Goal: Transaction & Acquisition: Obtain resource

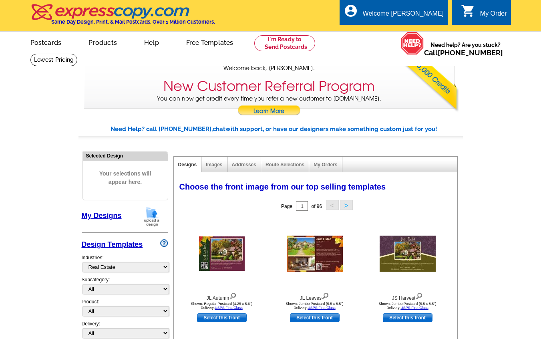
select select "785"
click at [247, 167] on link "Addresses" at bounding box center [244, 165] width 24 height 6
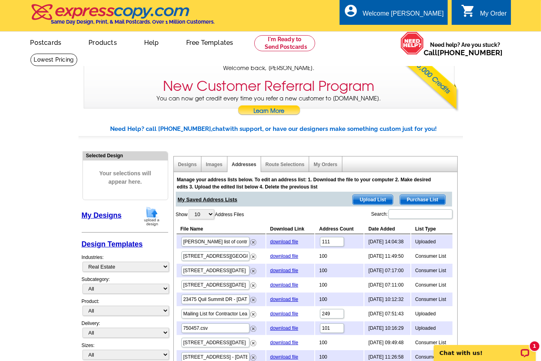
scroll to position [43, 0]
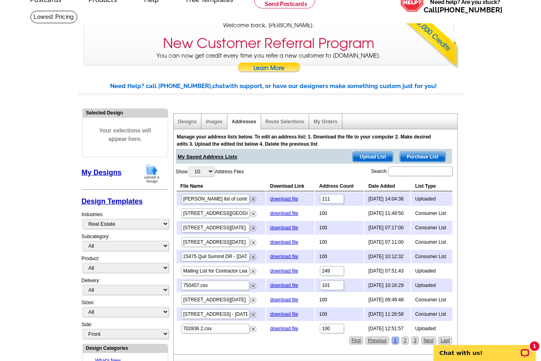
click at [418, 155] on span "Purchase List" at bounding box center [422, 157] width 45 height 10
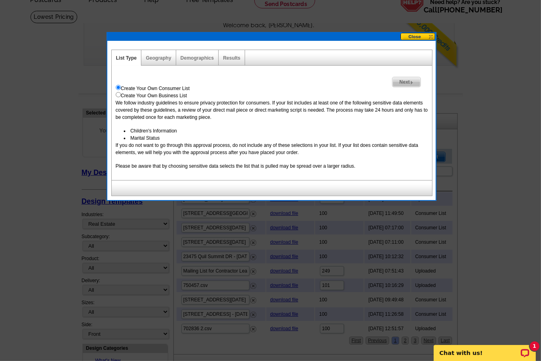
click at [407, 77] on link "Next" at bounding box center [406, 82] width 28 height 10
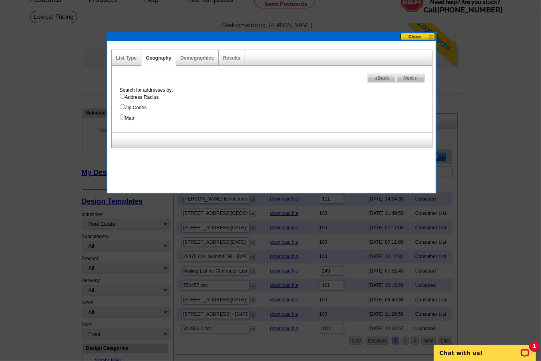
click at [123, 118] on input "Map" at bounding box center [122, 116] width 5 height 5
radio input "true"
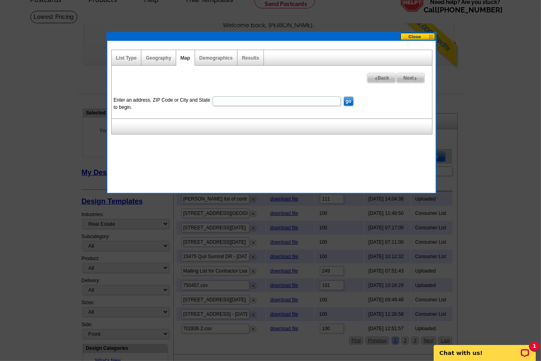
click at [247, 100] on input "Enter an address, ZIP Code or City and State to begin." at bounding box center [277, 101] width 128 height 10
paste input "[STREET_ADDRESS][PERSON_NAME]"
type input "[STREET_ADDRESS][PERSON_NAME]"
click at [347, 101] on input "go" at bounding box center [348, 101] width 10 height 10
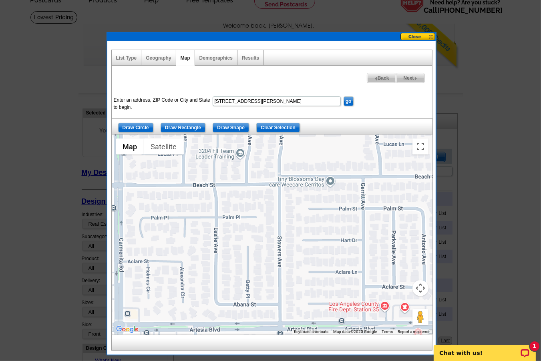
click at [419, 290] on button "Map camera controls" at bounding box center [420, 288] width 16 height 16
click at [400, 311] on button "Zoom out" at bounding box center [400, 308] width 16 height 16
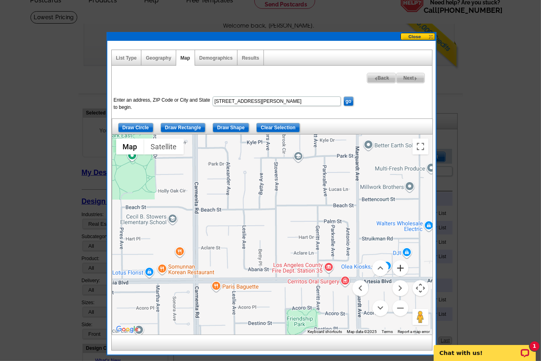
click at [405, 267] on button "Zoom in" at bounding box center [400, 268] width 16 height 16
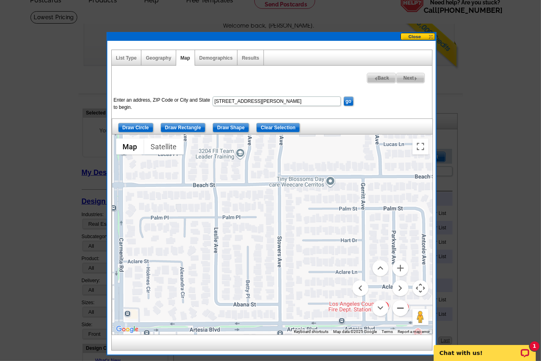
click at [400, 304] on button "Zoom out" at bounding box center [400, 308] width 16 height 16
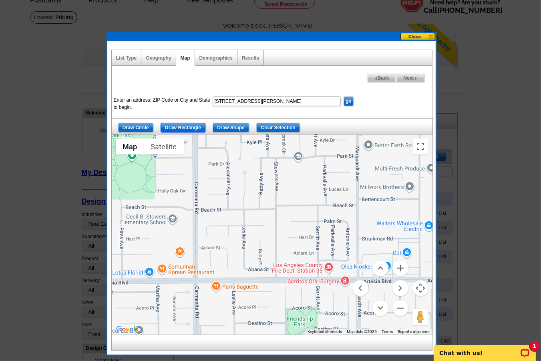
click at [185, 127] on input "Draw Rectangle" at bounding box center [183, 128] width 45 height 10
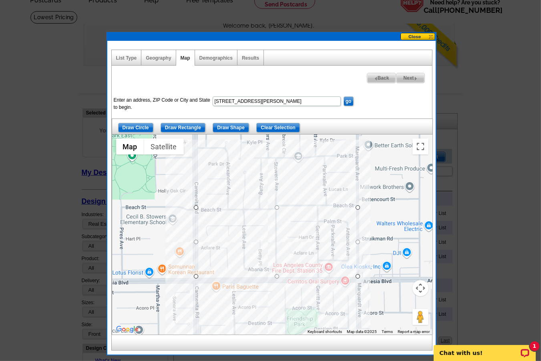
drag, startPoint x: 195, startPoint y: 207, endPoint x: 357, endPoint y: 276, distance: 176.7
drag, startPoint x: 356, startPoint y: 242, endPoint x: 323, endPoint y: 243, distance: 32.8
click at [323, 235] on div at bounding box center [432, 235] width 320 height 0
drag, startPoint x: 195, startPoint y: 243, endPoint x: 203, endPoint y: 245, distance: 8.4
click at [272, 235] on div at bounding box center [432, 235] width 320 height 0
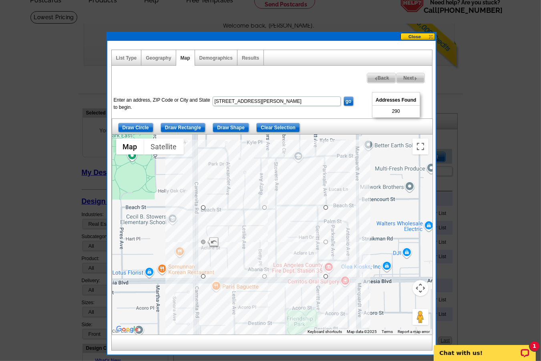
click at [202, 241] on div at bounding box center [203, 242] width 4 height 4
drag, startPoint x: 202, startPoint y: 242, endPoint x: 216, endPoint y: 241, distance: 14.5
click at [272, 235] on div at bounding box center [432, 235] width 320 height 0
drag, startPoint x: 216, startPoint y: 241, endPoint x: 231, endPoint y: 236, distance: 16.5
click at [272, 235] on div at bounding box center [432, 235] width 320 height 0
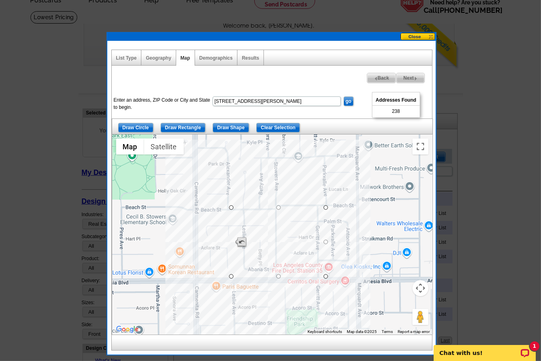
drag, startPoint x: 229, startPoint y: 242, endPoint x: 237, endPoint y: 241, distance: 7.3
click at [272, 235] on div at bounding box center [432, 235] width 320 height 0
drag, startPoint x: 279, startPoint y: 207, endPoint x: 279, endPoint y: 211, distance: 4.5
click at [279, 235] on div at bounding box center [432, 235] width 320 height 0
drag, startPoint x: 325, startPoint y: 242, endPoint x: 321, endPoint y: 243, distance: 4.5
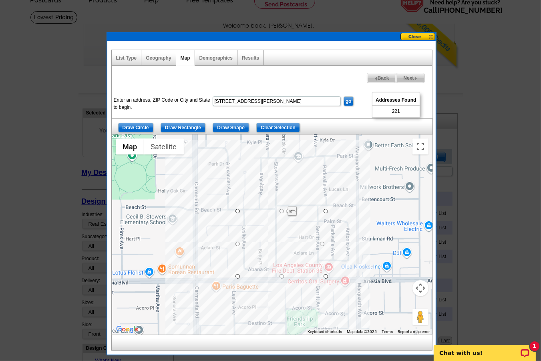
click at [321, 235] on div at bounding box center [432, 235] width 320 height 0
drag, startPoint x: 279, startPoint y: 212, endPoint x: 279, endPoint y: 218, distance: 6.4
click at [279, 235] on div at bounding box center [432, 235] width 320 height 0
click at [281, 235] on div at bounding box center [432, 235] width 320 height 0
drag, startPoint x: 278, startPoint y: 216, endPoint x: 281, endPoint y: 198, distance: 18.6
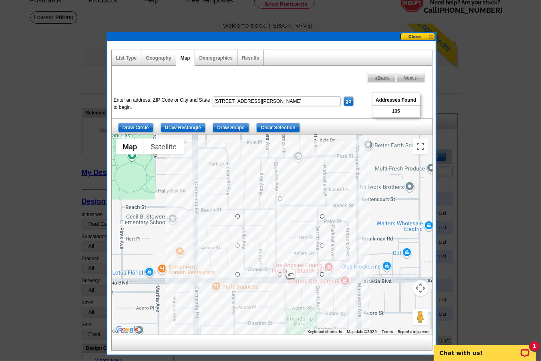
click at [281, 235] on div at bounding box center [432, 235] width 320 height 0
drag, startPoint x: 279, startPoint y: 275, endPoint x: 284, endPoint y: 253, distance: 22.2
click at [284, 235] on div at bounding box center [432, 235] width 320 height 0
drag, startPoint x: 321, startPoint y: 224, endPoint x: 315, endPoint y: 223, distance: 6.9
click at [315, 235] on div at bounding box center [432, 235] width 320 height 0
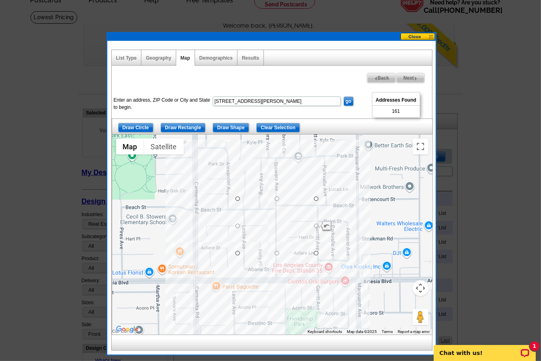
click at [420, 288] on button "Map camera controls" at bounding box center [420, 288] width 16 height 16
click at [401, 269] on button "Zoom in" at bounding box center [400, 268] width 16 height 16
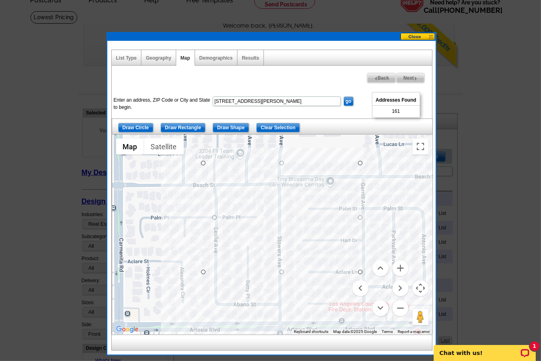
drag, startPoint x: 203, startPoint y: 218, endPoint x: 215, endPoint y: 216, distance: 12.2
click at [272, 235] on div at bounding box center [432, 235] width 320 height 0
drag, startPoint x: 359, startPoint y: 218, endPoint x: 347, endPoint y: 218, distance: 12.4
click at [347, 235] on div at bounding box center [432, 235] width 320 height 0
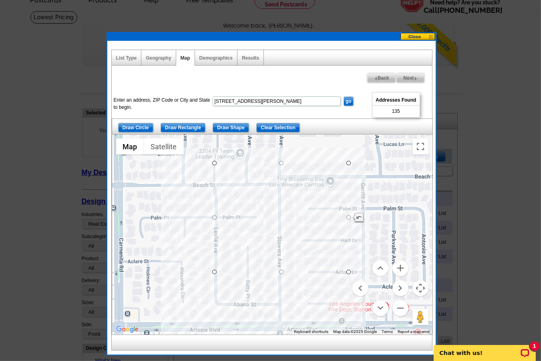
click at [405, 76] on span "Next" at bounding box center [410, 78] width 28 height 10
select select
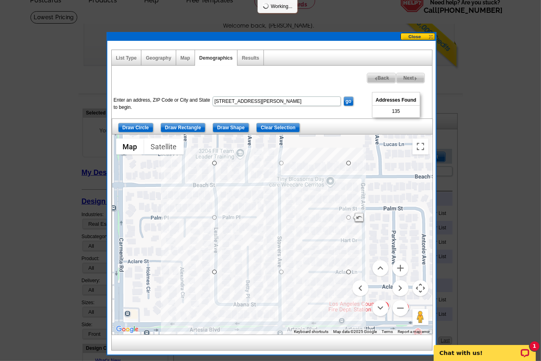
select select
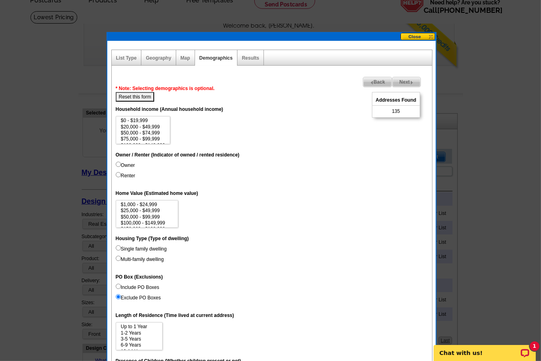
click at [117, 167] on input "Owner" at bounding box center [118, 164] width 5 height 5
radio input "true"
click at [118, 251] on input "Single family dwelling" at bounding box center [118, 247] width 5 height 5
radio input "true"
click at [369, 80] on span "Back" at bounding box center [377, 82] width 29 height 10
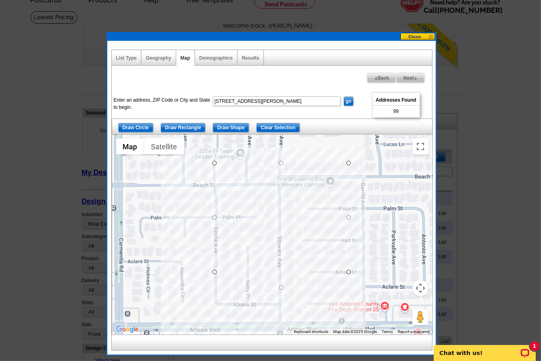
drag, startPoint x: 280, startPoint y: 271, endPoint x: 283, endPoint y: 288, distance: 16.7
click at [283, 235] on div at bounding box center [432, 235] width 320 height 0
drag, startPoint x: 282, startPoint y: 163, endPoint x: 284, endPoint y: 156, distance: 7.5
click at [284, 235] on div at bounding box center [432, 235] width 320 height 0
drag, startPoint x: 281, startPoint y: 288, endPoint x: 279, endPoint y: 295, distance: 7.4
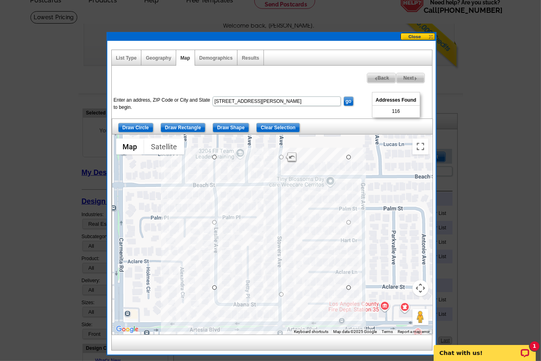
click at [279, 235] on div at bounding box center [432, 235] width 320 height 0
drag, startPoint x: 213, startPoint y: 224, endPoint x: 201, endPoint y: 225, distance: 12.9
click at [272, 235] on div at bounding box center [432, 235] width 320 height 0
drag, startPoint x: 349, startPoint y: 227, endPoint x: 361, endPoint y: 226, distance: 12.0
click at [361, 235] on div at bounding box center [432, 235] width 320 height 0
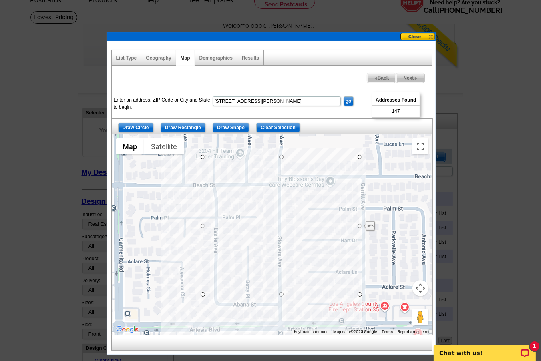
click at [409, 77] on span "Next" at bounding box center [410, 78] width 28 height 10
select select
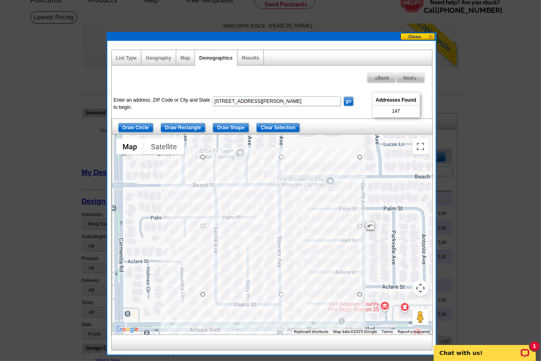
select select
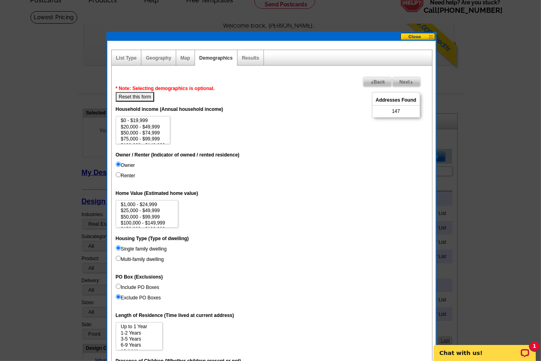
click at [365, 80] on span "Back" at bounding box center [377, 82] width 29 height 10
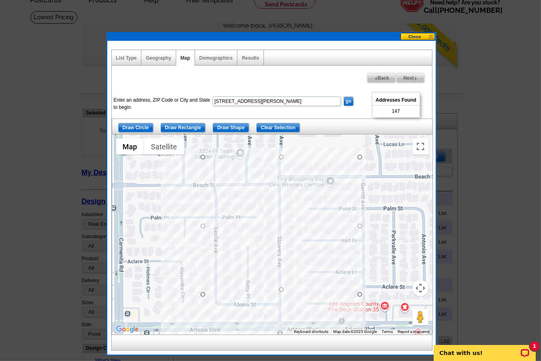
drag, startPoint x: 280, startPoint y: 292, endPoint x: 280, endPoint y: 287, distance: 5.6
click at [280, 235] on div at bounding box center [432, 235] width 320 height 0
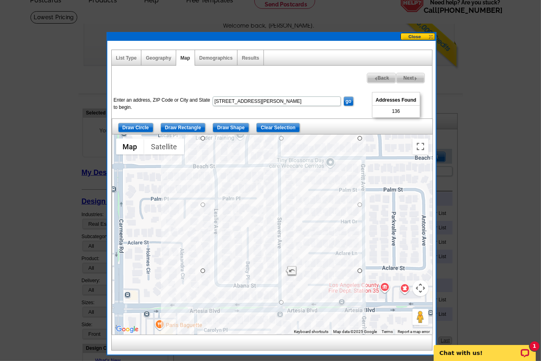
drag, startPoint x: 283, startPoint y: 287, endPoint x: 283, endPoint y: 301, distance: 13.6
click at [283, 235] on div at bounding box center [432, 235] width 320 height 0
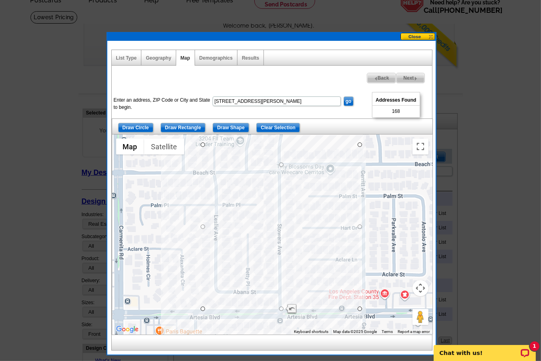
drag, startPoint x: 282, startPoint y: 138, endPoint x: 277, endPoint y: 165, distance: 27.6
click at [277, 235] on div at bounding box center [432, 235] width 320 height 0
drag, startPoint x: 359, startPoint y: 235, endPoint x: 346, endPoint y: 243, distance: 15.0
click at [346, 235] on div at bounding box center [432, 235] width 320 height 0
drag, startPoint x: 276, startPoint y: 165, endPoint x: 277, endPoint y: 176, distance: 10.5
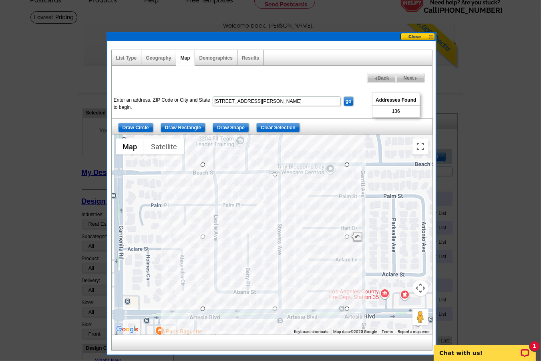
click at [277, 235] on div at bounding box center [432, 235] width 320 height 0
click at [275, 235] on div at bounding box center [432, 235] width 320 height 0
click at [276, 235] on div at bounding box center [432, 235] width 320 height 0
drag, startPoint x: 275, startPoint y: 174, endPoint x: 275, endPoint y: 179, distance: 4.8
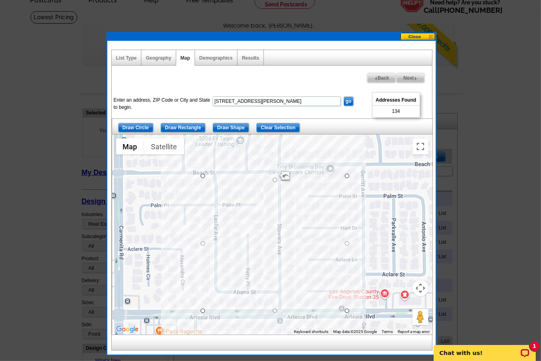
click at [275, 235] on div at bounding box center [432, 235] width 320 height 0
click at [403, 78] on span "Next" at bounding box center [410, 78] width 28 height 10
select select
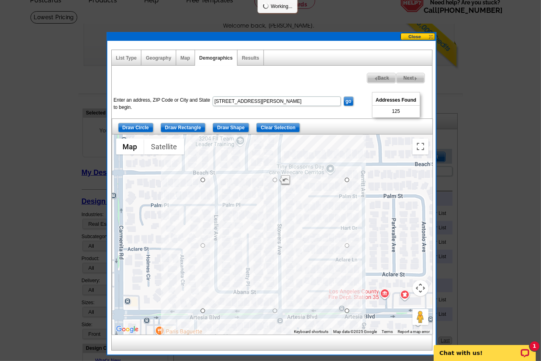
select select
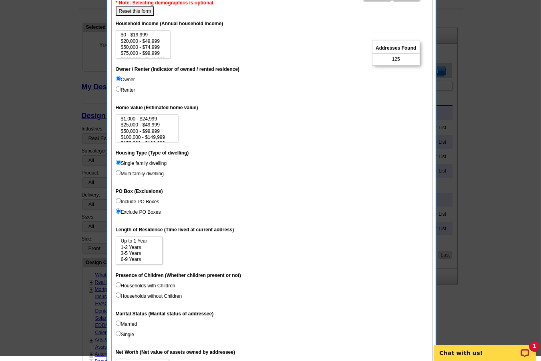
scroll to position [0, 0]
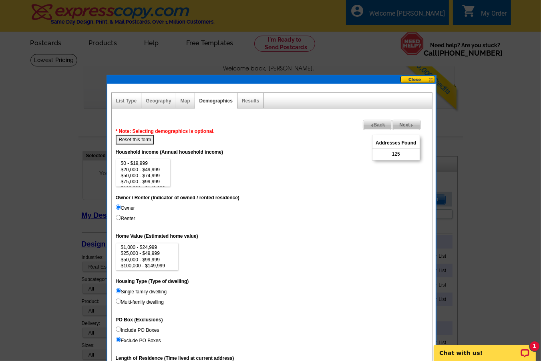
click at [410, 125] on img at bounding box center [412, 126] width 4 height 4
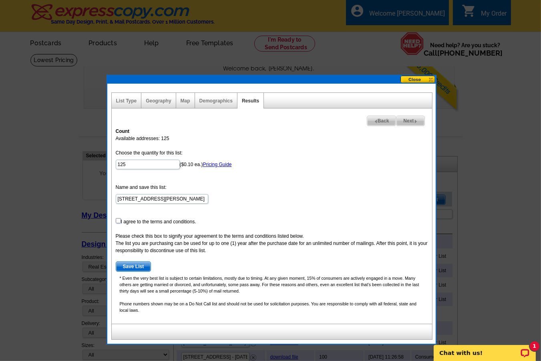
click at [116, 220] on input "checkbox" at bounding box center [118, 220] width 5 height 5
checkbox input "true"
click at [138, 267] on span "Save List" at bounding box center [133, 267] width 35 height 10
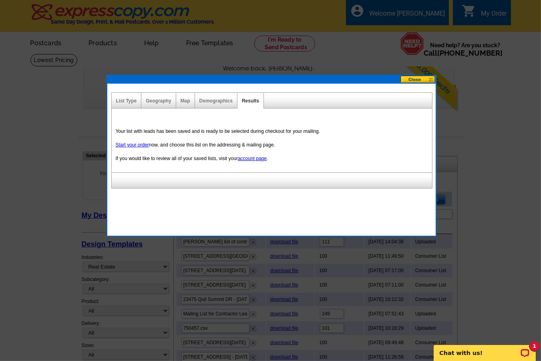
click at [410, 80] on button at bounding box center [417, 80] width 35 height 8
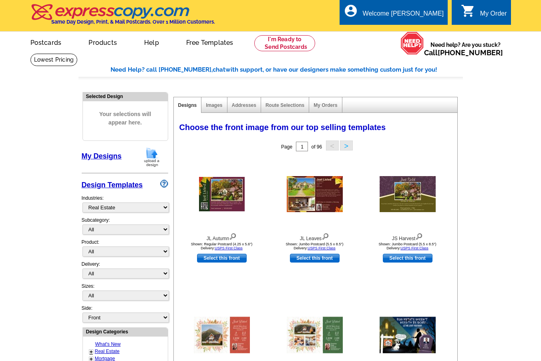
select select "785"
click at [245, 108] on link "Addresses" at bounding box center [244, 105] width 24 height 6
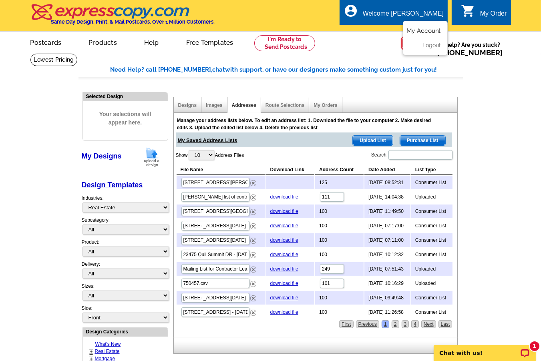
click at [416, 29] on link "My Account" at bounding box center [423, 30] width 34 height 7
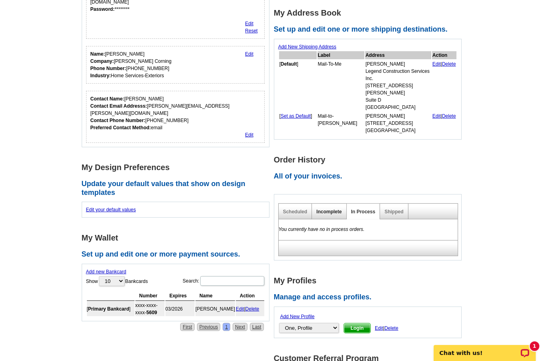
click at [328, 209] on link "Incomplete" at bounding box center [328, 212] width 25 height 6
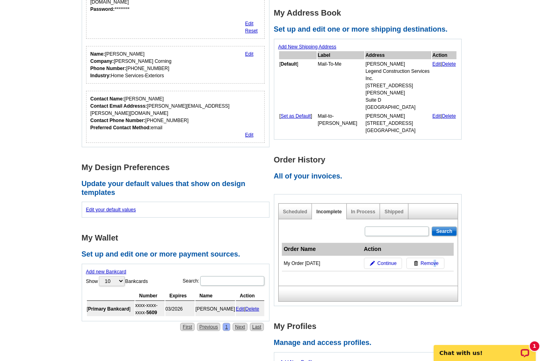
click at [434, 260] on span "Remove" at bounding box center [430, 263] width 18 height 7
